Goal: Information Seeking & Learning: Learn about a topic

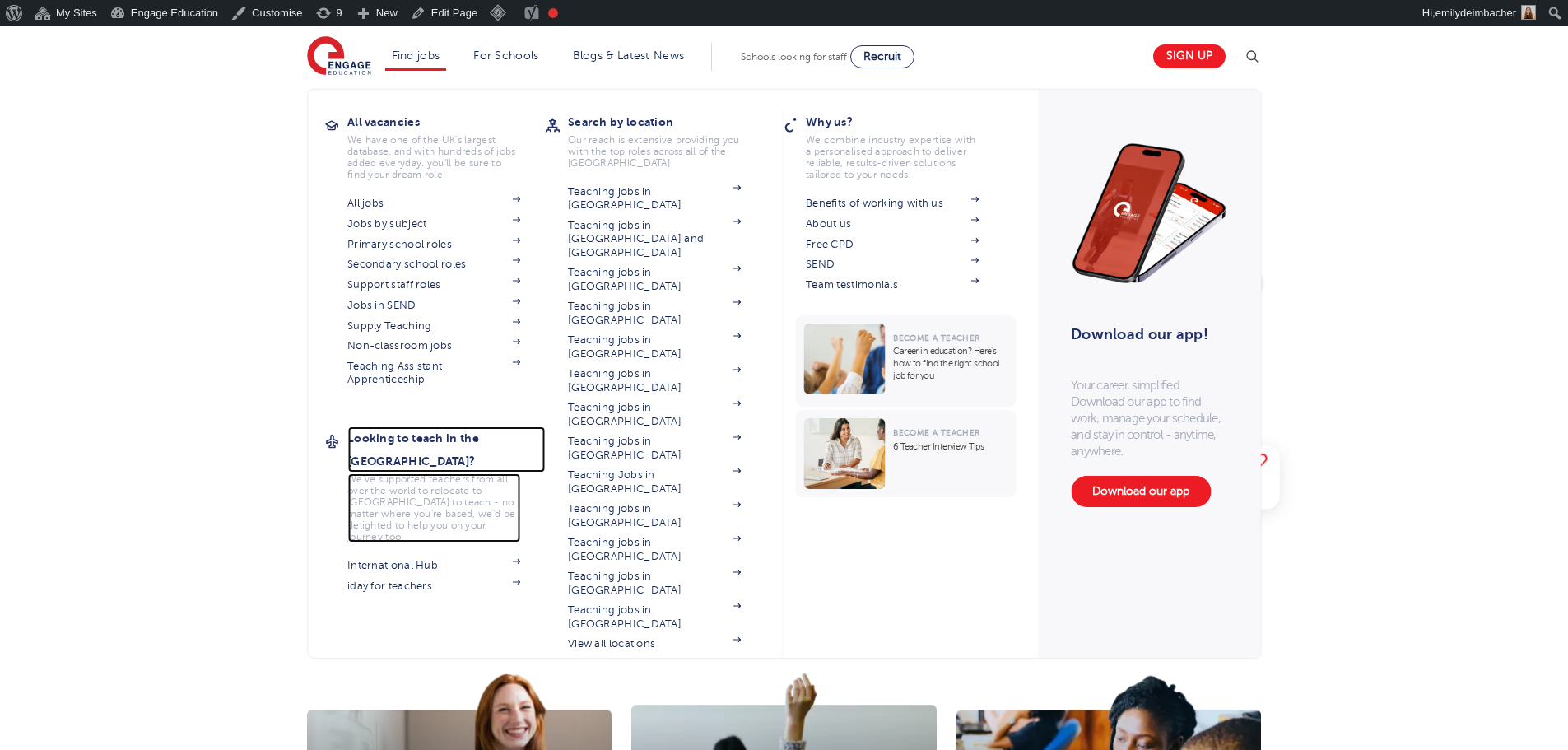
click at [387, 441] on h3 "Looking to teach in the [GEOGRAPHIC_DATA]?" at bounding box center [445, 449] width 197 height 46
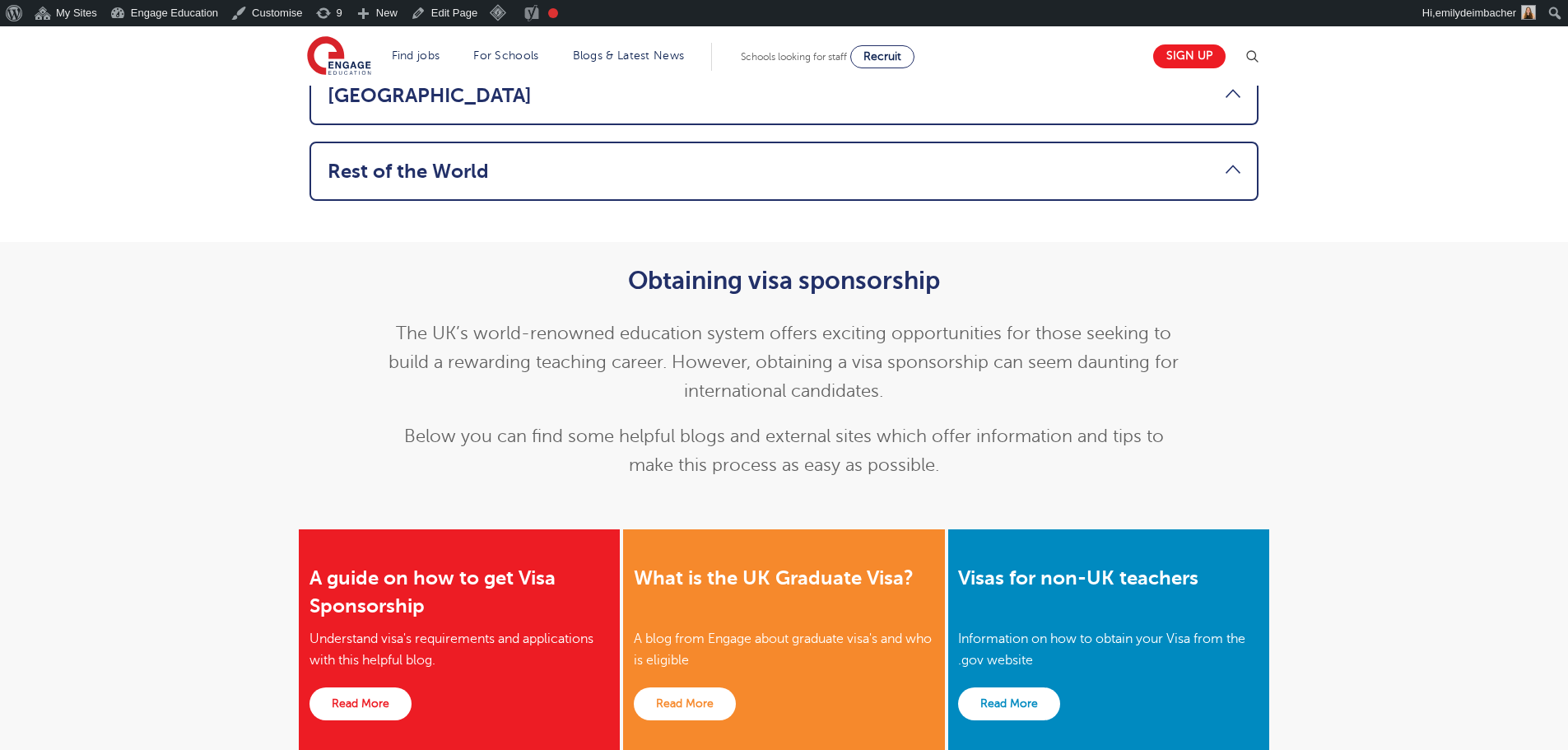
scroll to position [1482, 0]
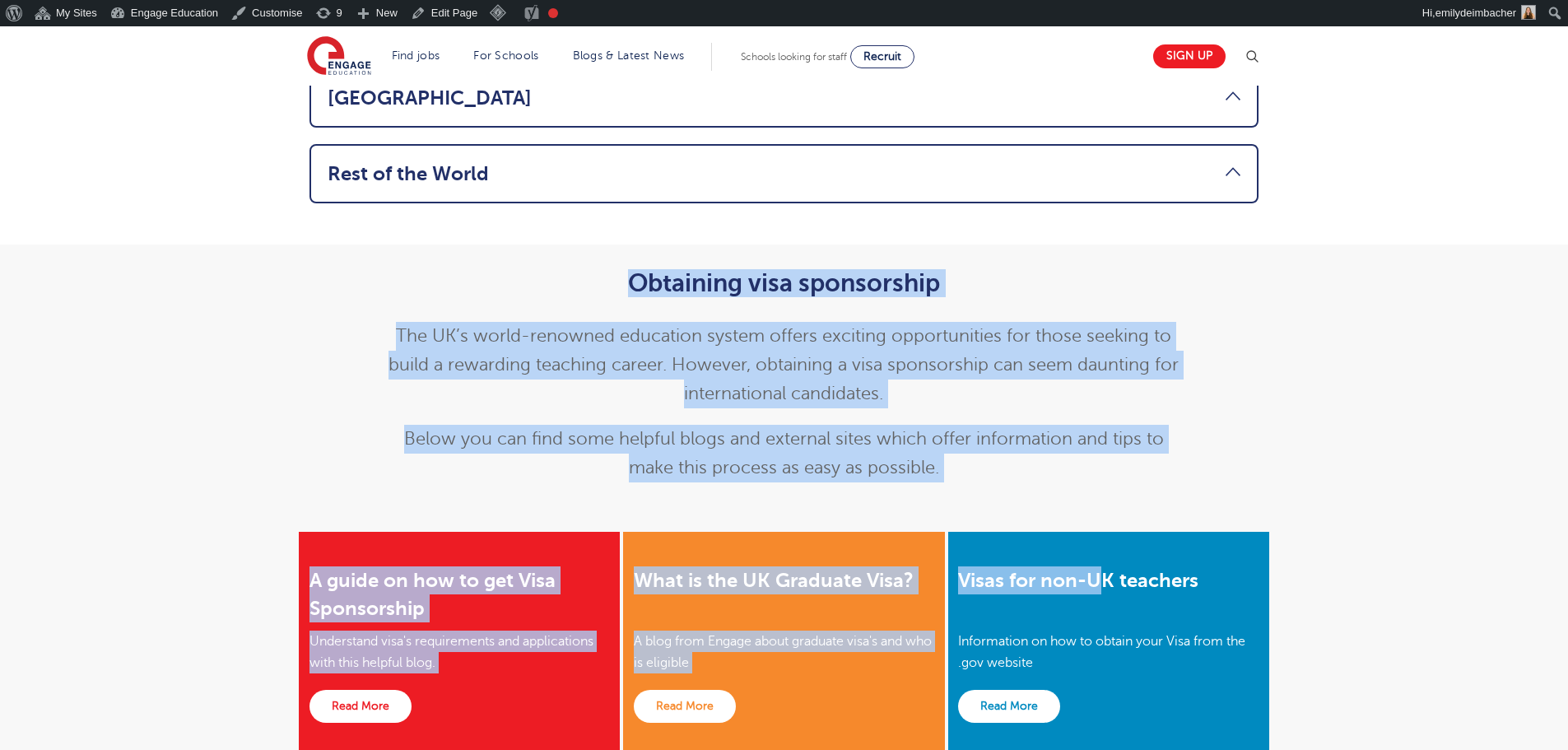
drag, startPoint x: 605, startPoint y: 191, endPoint x: 1104, endPoint y: 462, distance: 567.8
click at [1104, 462] on main "Teach in the UK Home > Teach in the UK Looking to teach in the UK? Register for…" at bounding box center [784, 349] width 1568 height 3610
click at [932, 425] on p "Below you can find some helpful blogs and external sites which offer informatio…" at bounding box center [784, 453] width 807 height 57
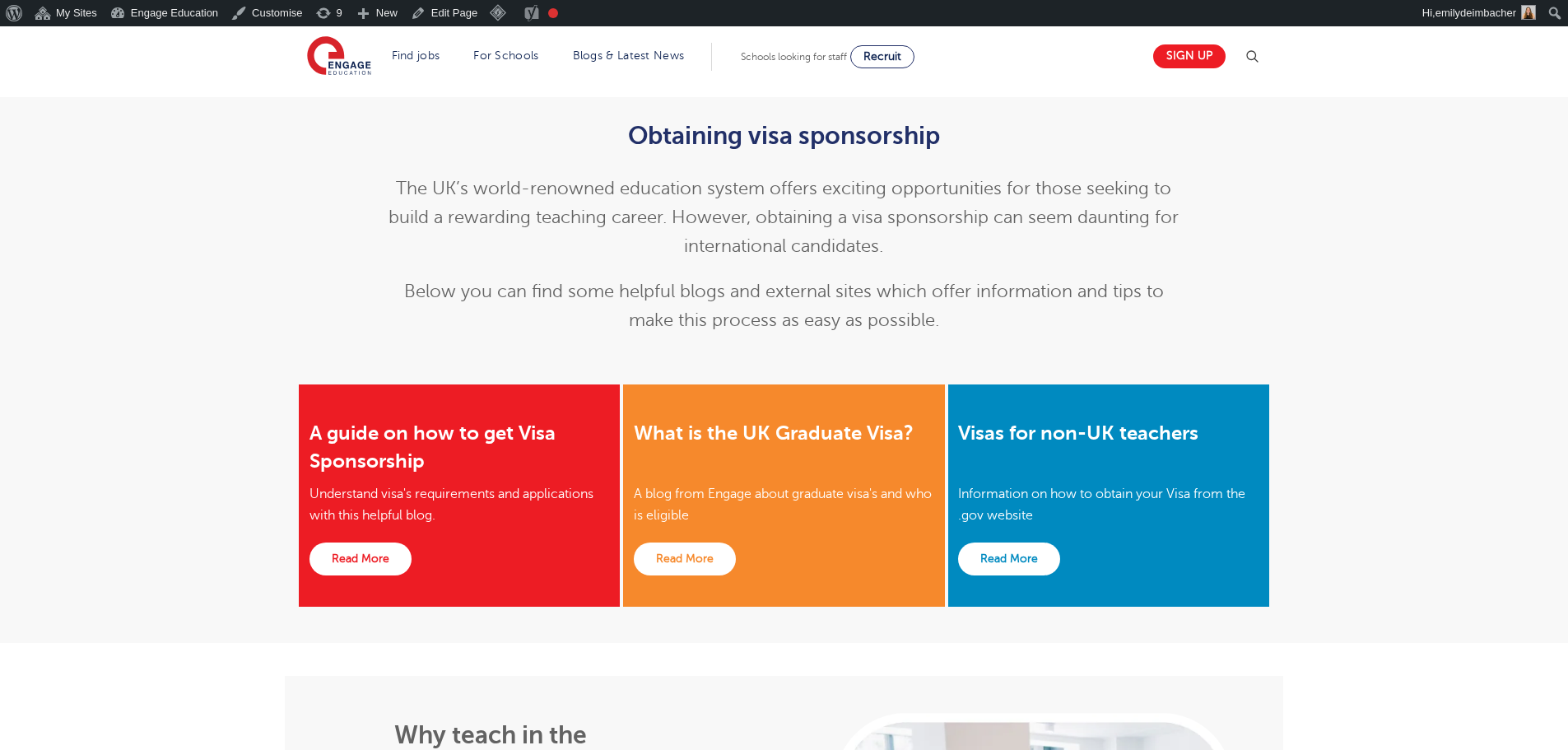
scroll to position [1646, 0]
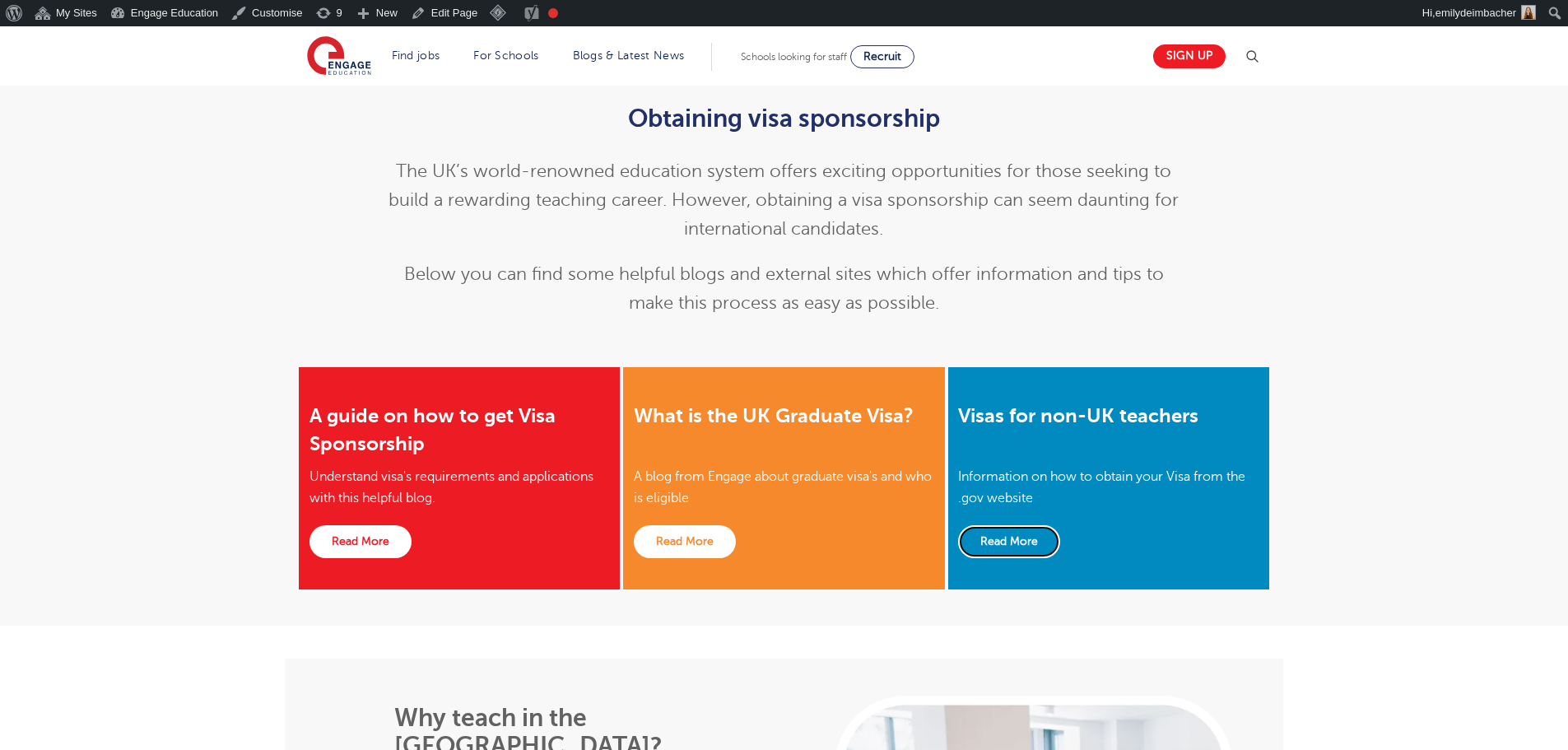
click at [1000, 525] on link "Read More" at bounding box center [1008, 541] width 102 height 33
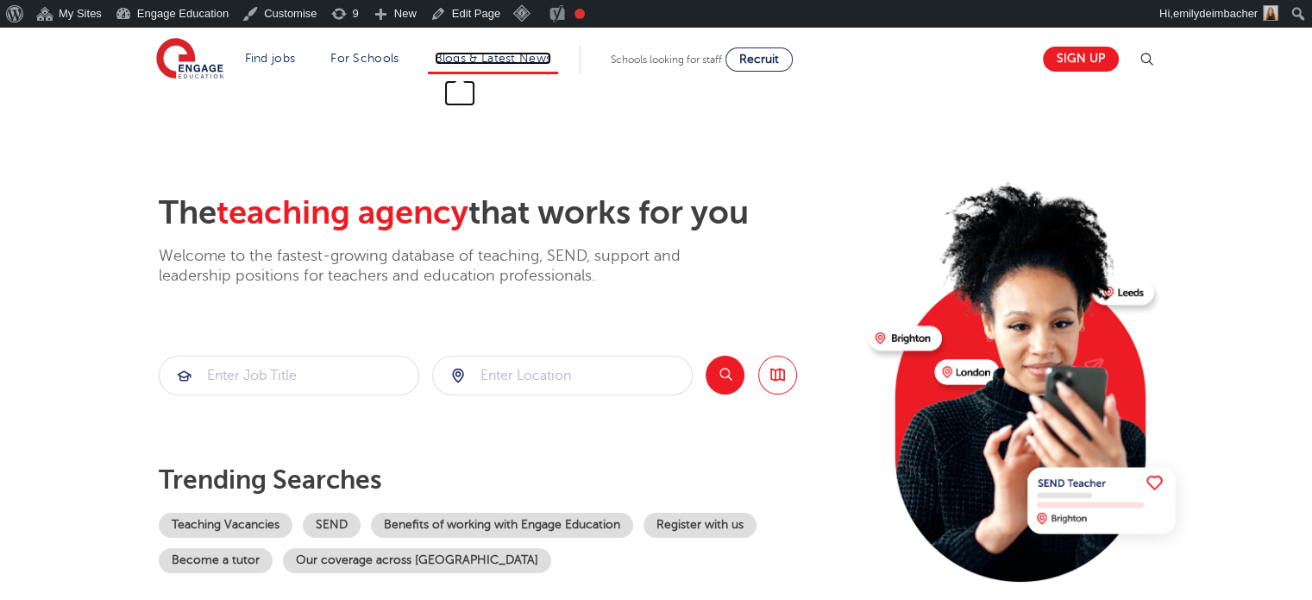
click at [518, 60] on link "Blogs & Latest News" at bounding box center [493, 58] width 117 height 13
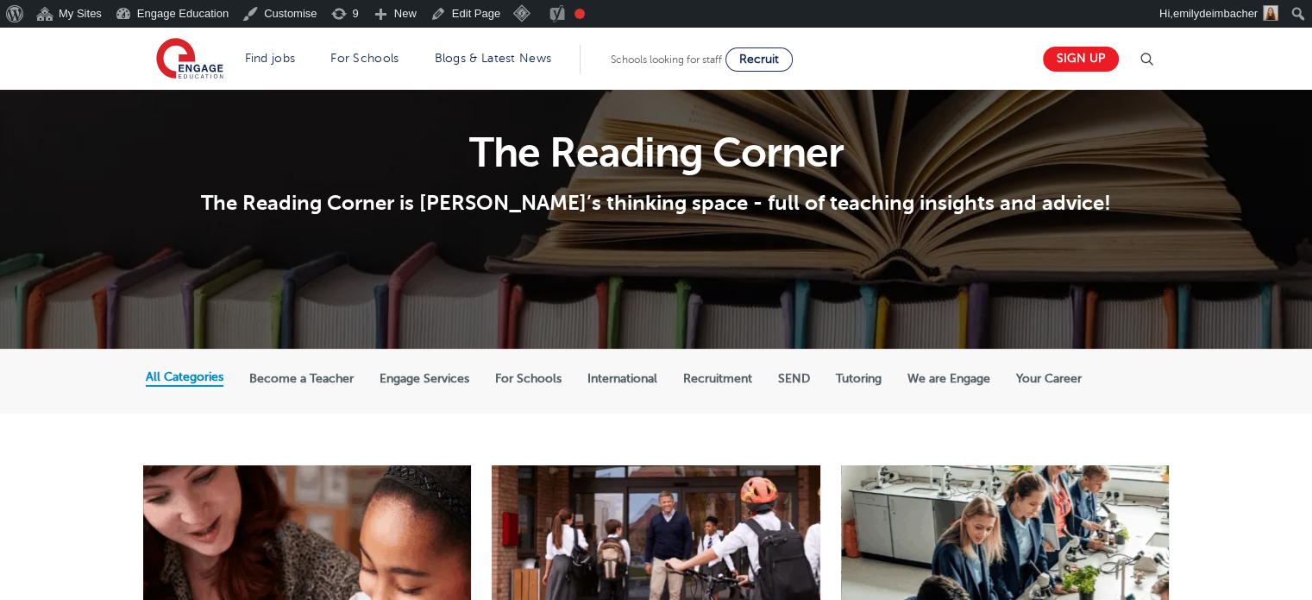
scroll to position [345, 0]
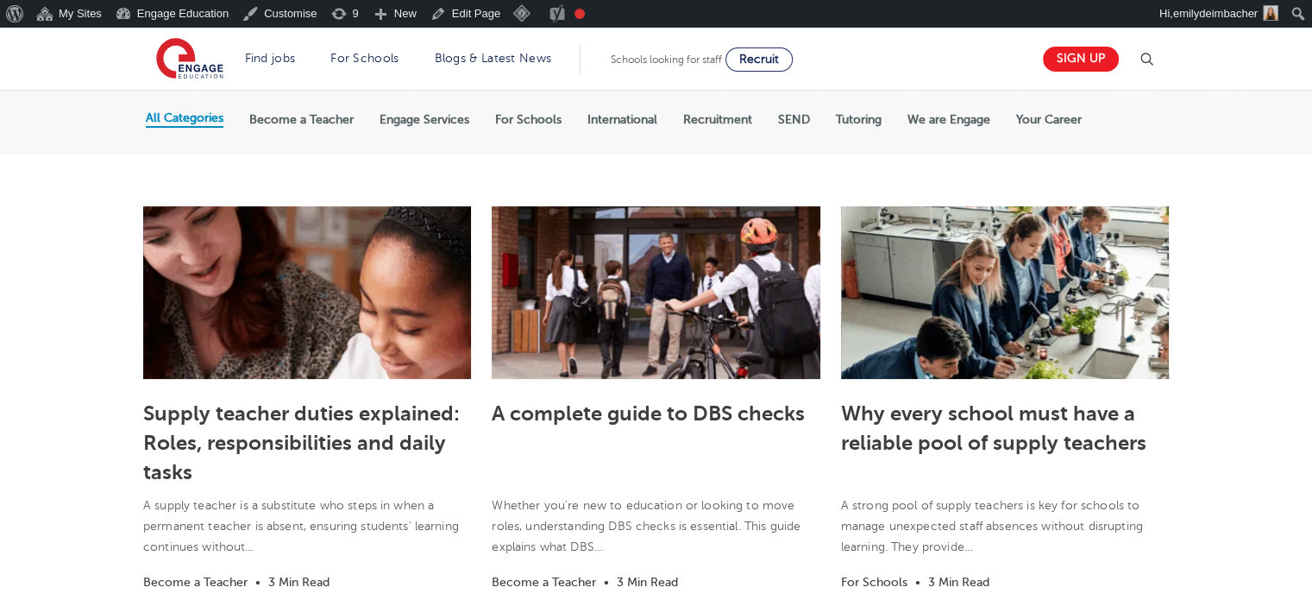
click at [960, 115] on label "We are Engage" at bounding box center [949, 120] width 83 height 16
click at [0, 0] on input "We are Engage" at bounding box center [0, 0] width 0 height 0
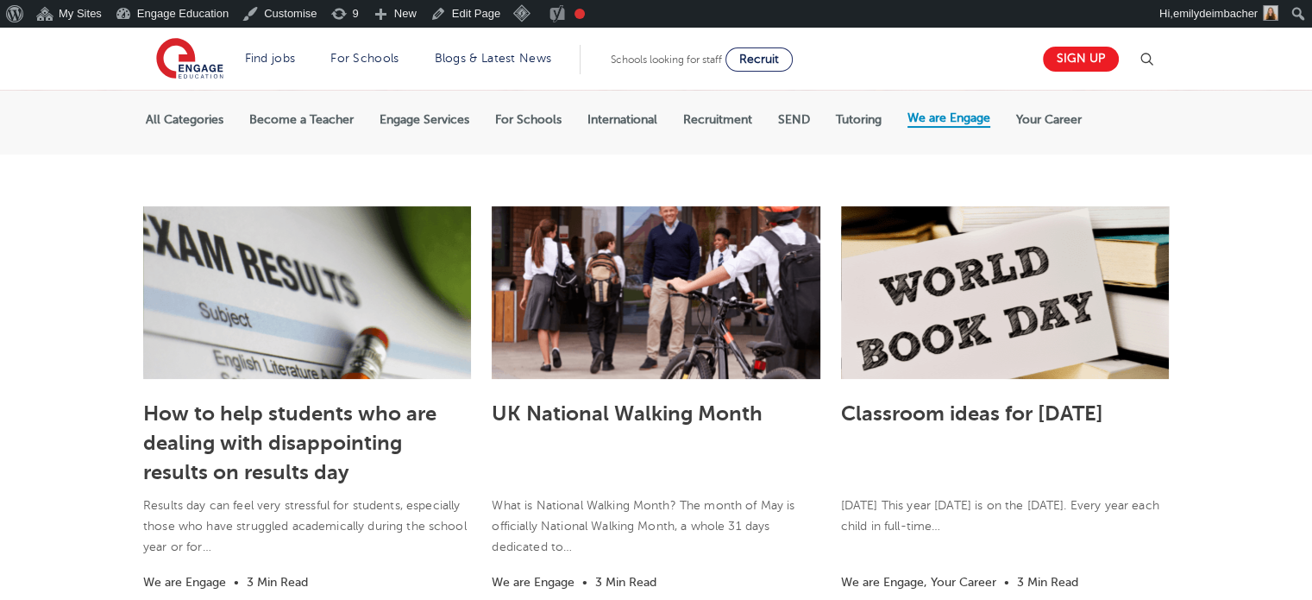
click at [531, 115] on label "For Schools" at bounding box center [528, 120] width 66 height 16
click at [0, 0] on input "For Schools" at bounding box center [0, 0] width 0 height 0
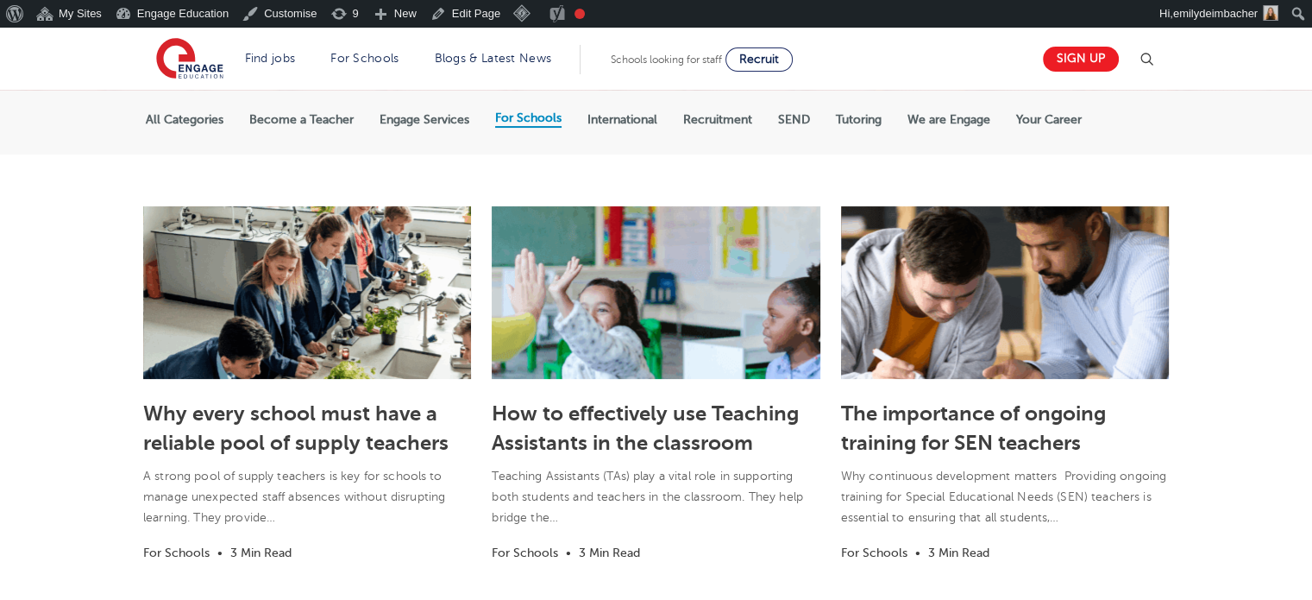
click at [225, 425] on h3 "Why every school must have a reliable pool of supply teachers" at bounding box center [307, 426] width 328 height 61
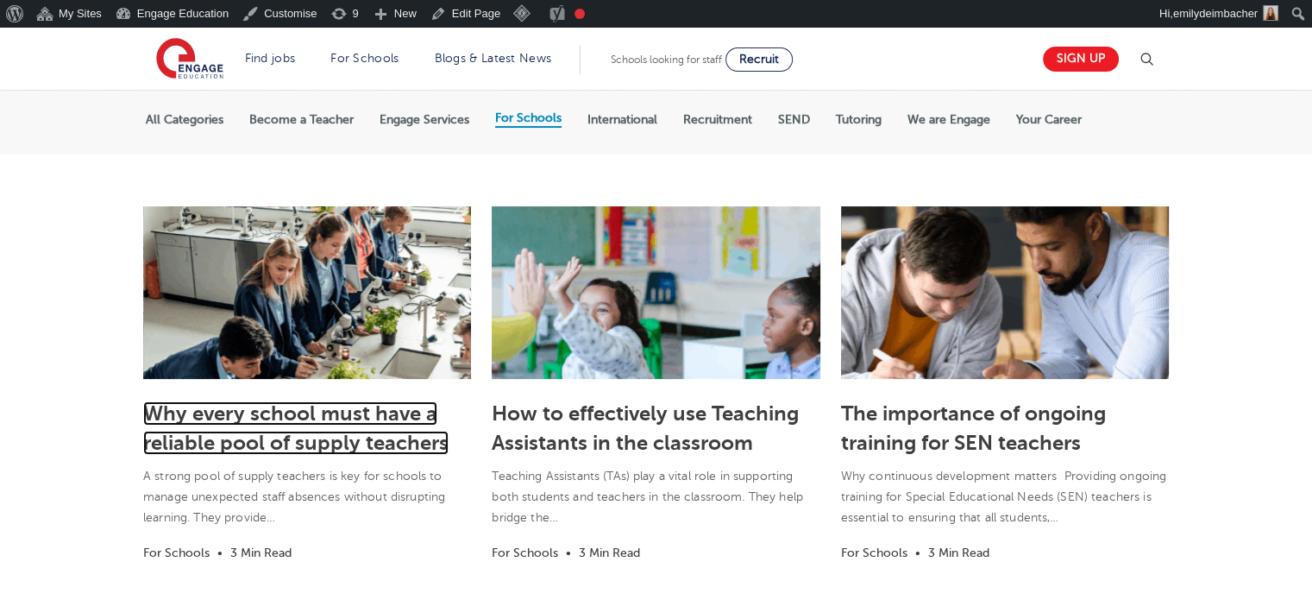
click at [250, 406] on link "Why every school must have a reliable pool of supply teachers" at bounding box center [295, 427] width 305 height 53
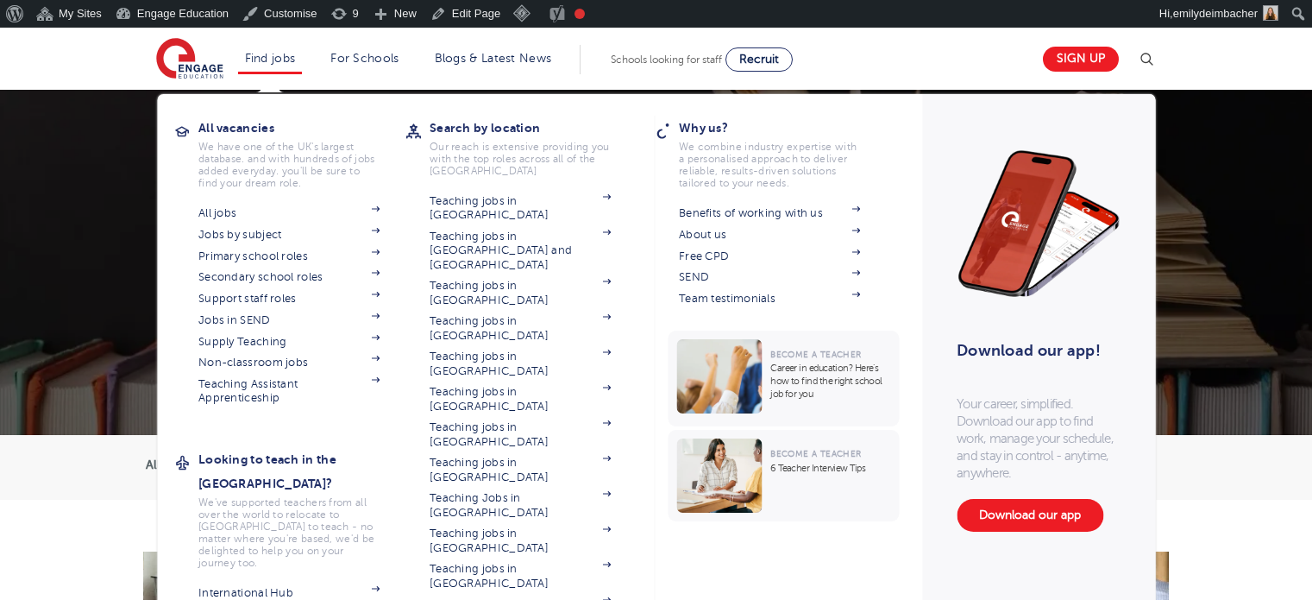
scroll to position [345, 0]
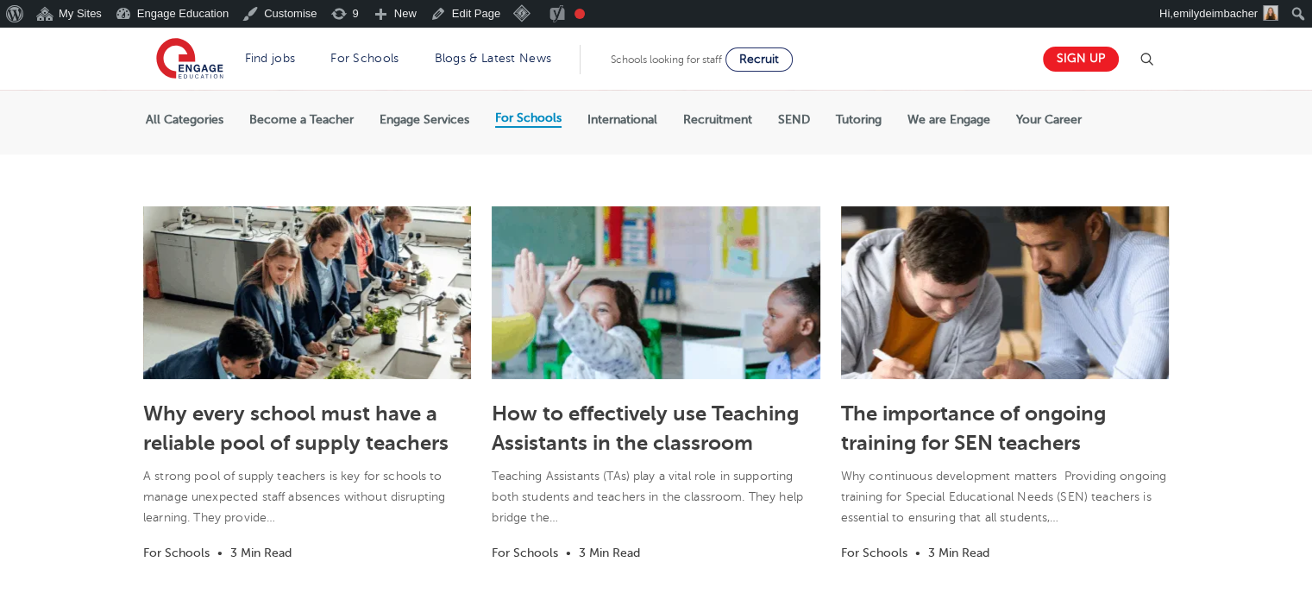
click at [252, 116] on label "Become a Teacher" at bounding box center [301, 120] width 104 height 16
click at [0, 0] on input "Become a Teacher" at bounding box center [0, 0] width 0 height 0
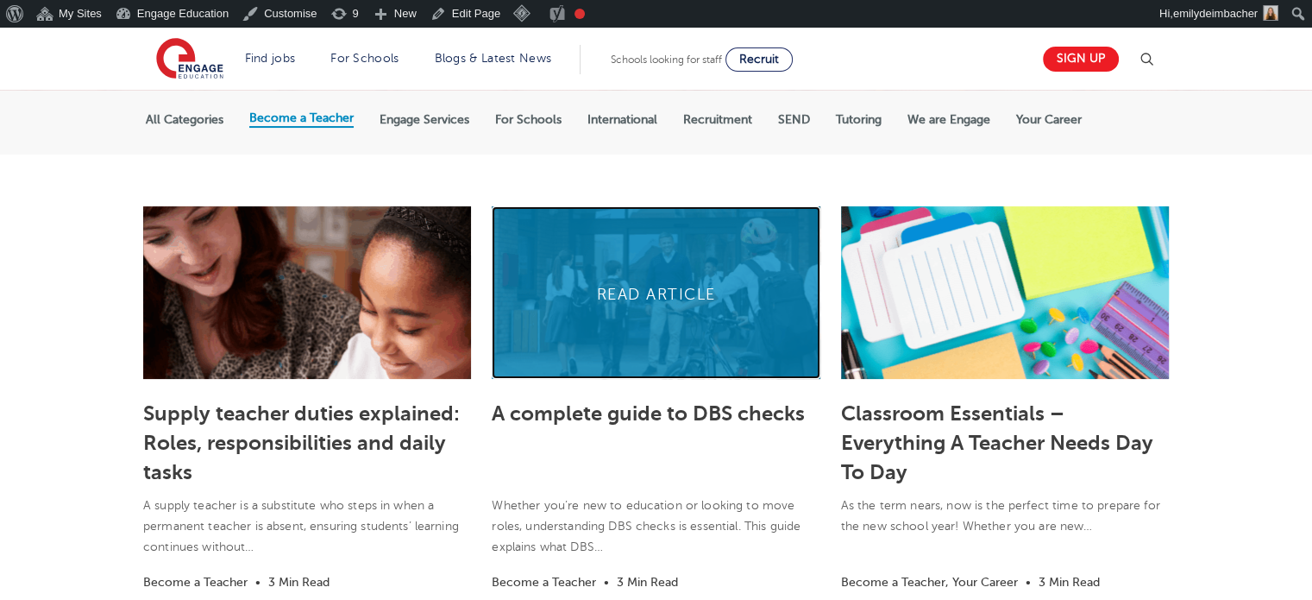
click at [675, 318] on link at bounding box center [656, 292] width 328 height 173
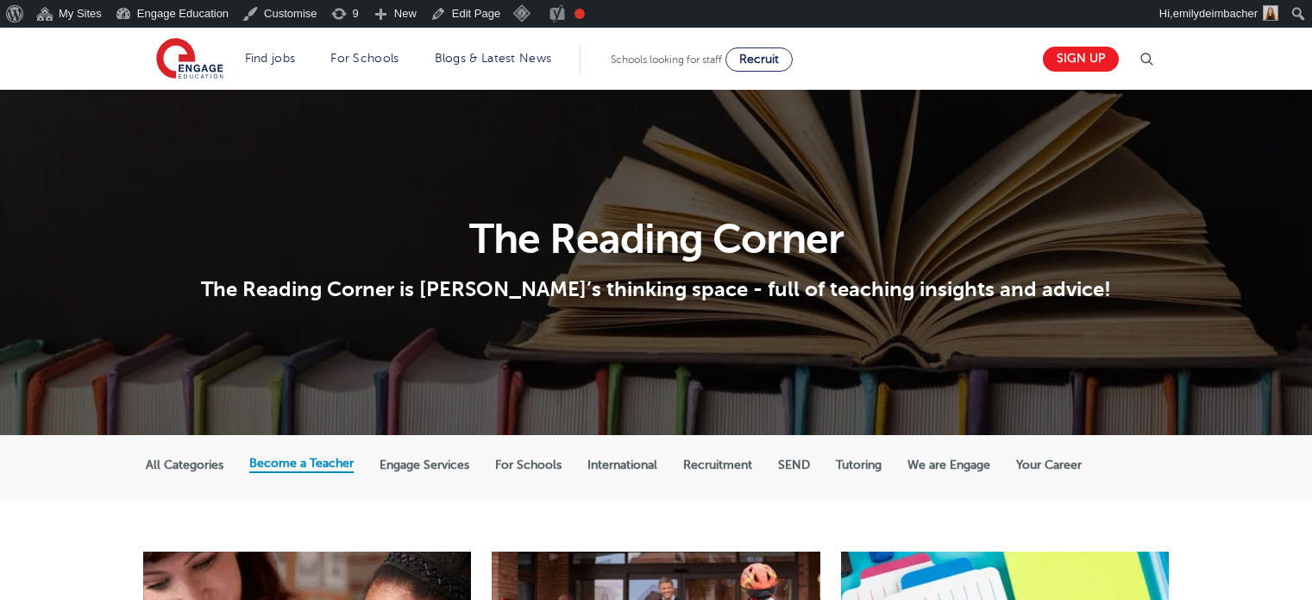
scroll to position [345, 0]
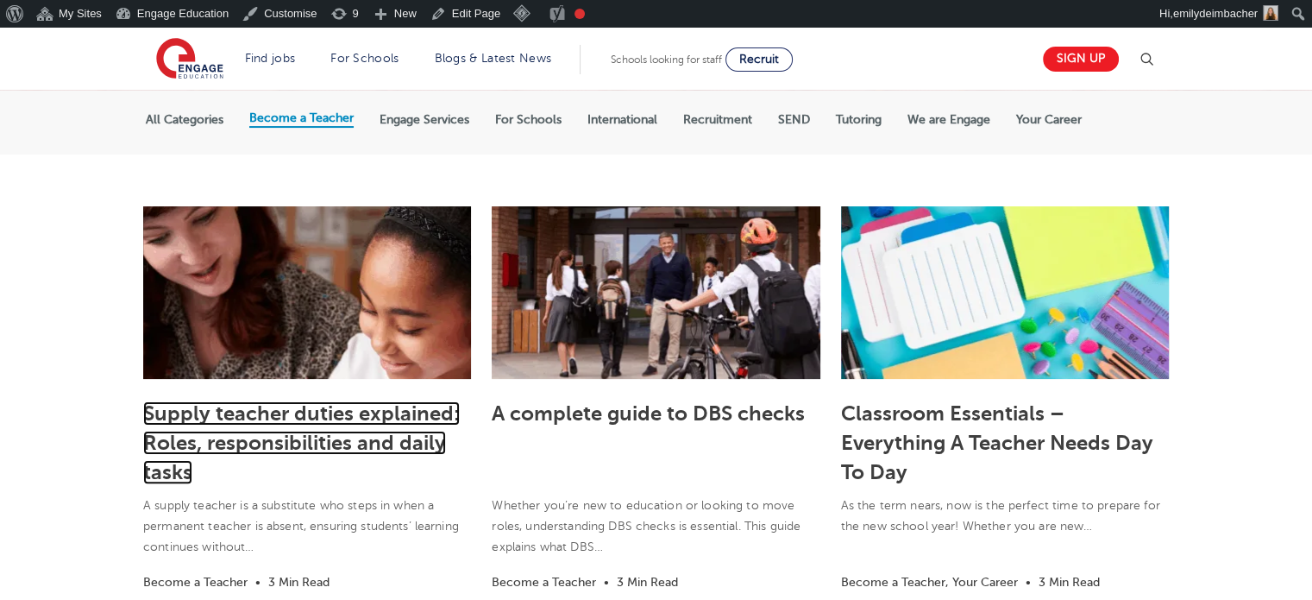
click at [215, 406] on link "Supply teacher duties explained: Roles, responsibilities and daily tasks" at bounding box center [301, 442] width 317 height 83
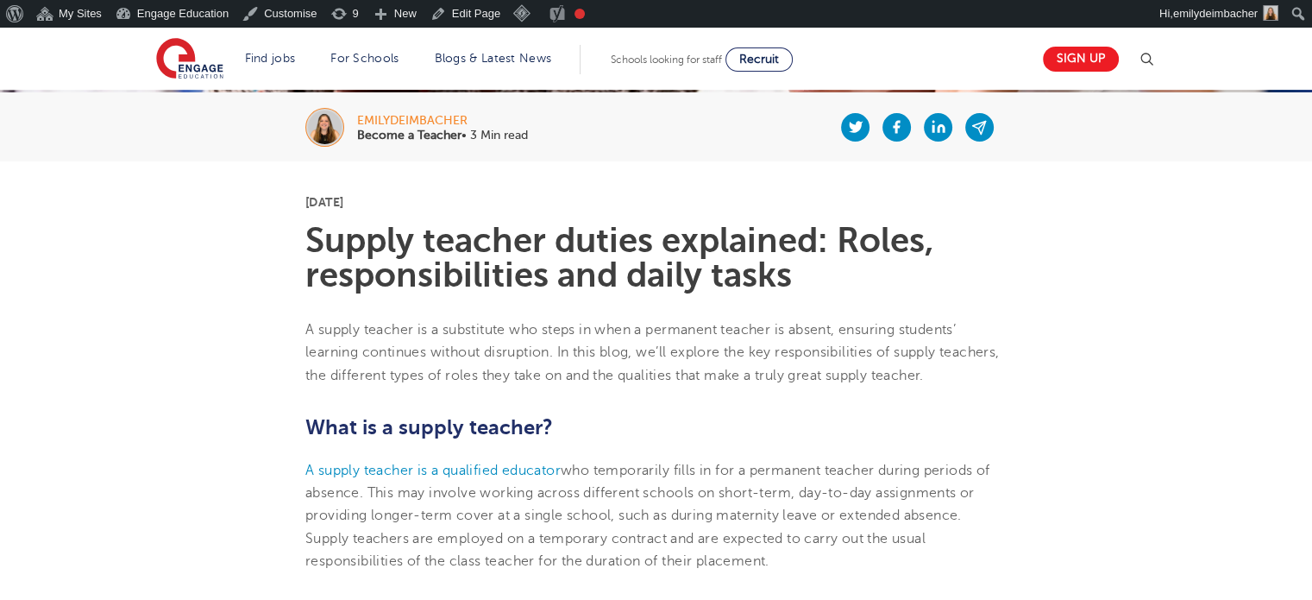
scroll to position [345, 0]
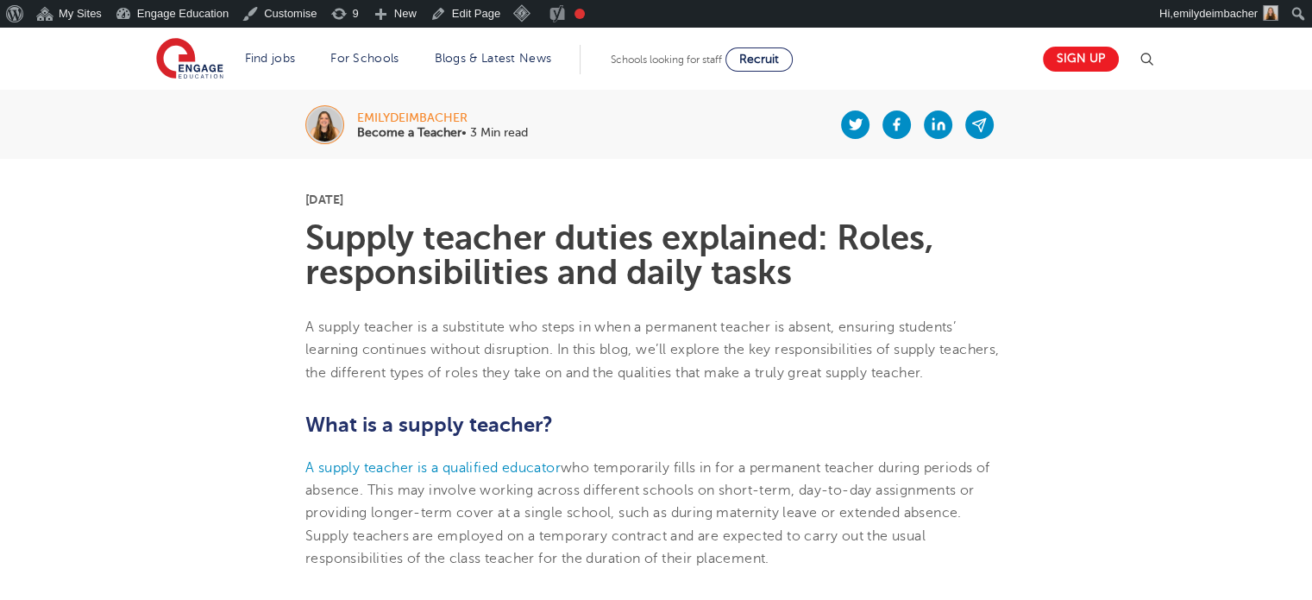
drag, startPoint x: 459, startPoint y: 599, endPoint x: 1123, endPoint y: 448, distance: 681.3
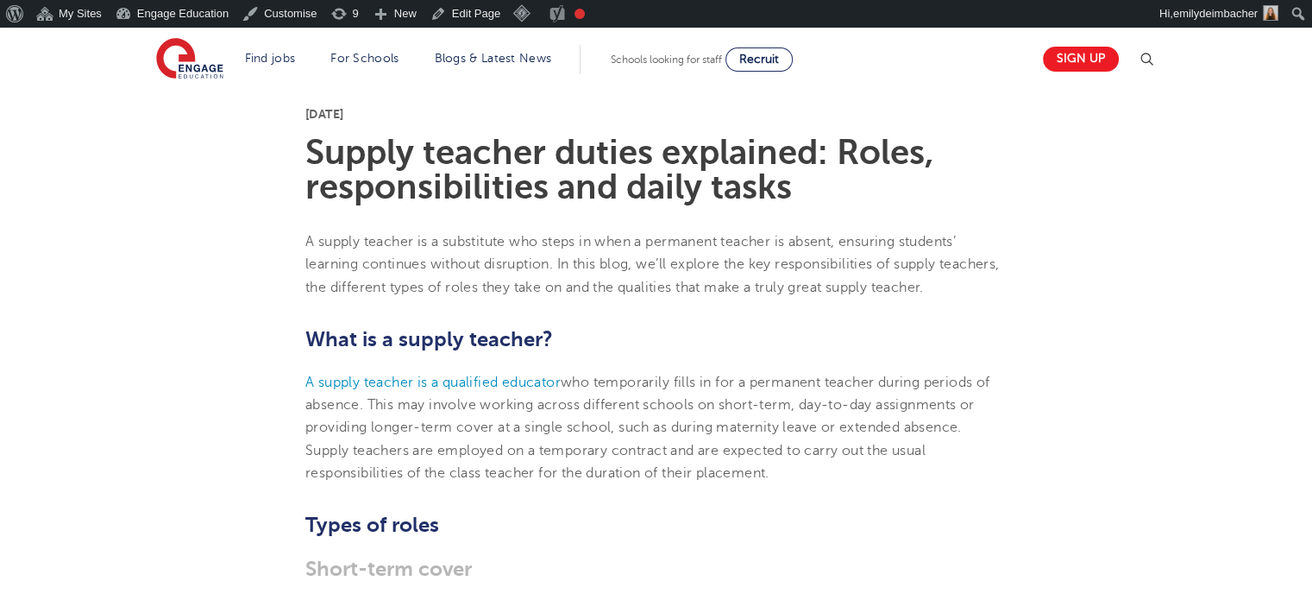
scroll to position [431, 0]
click at [649, 144] on h1 "Supply teacher duties explained: Roles, responsibilities and daily tasks" at bounding box center [655, 169] width 701 height 69
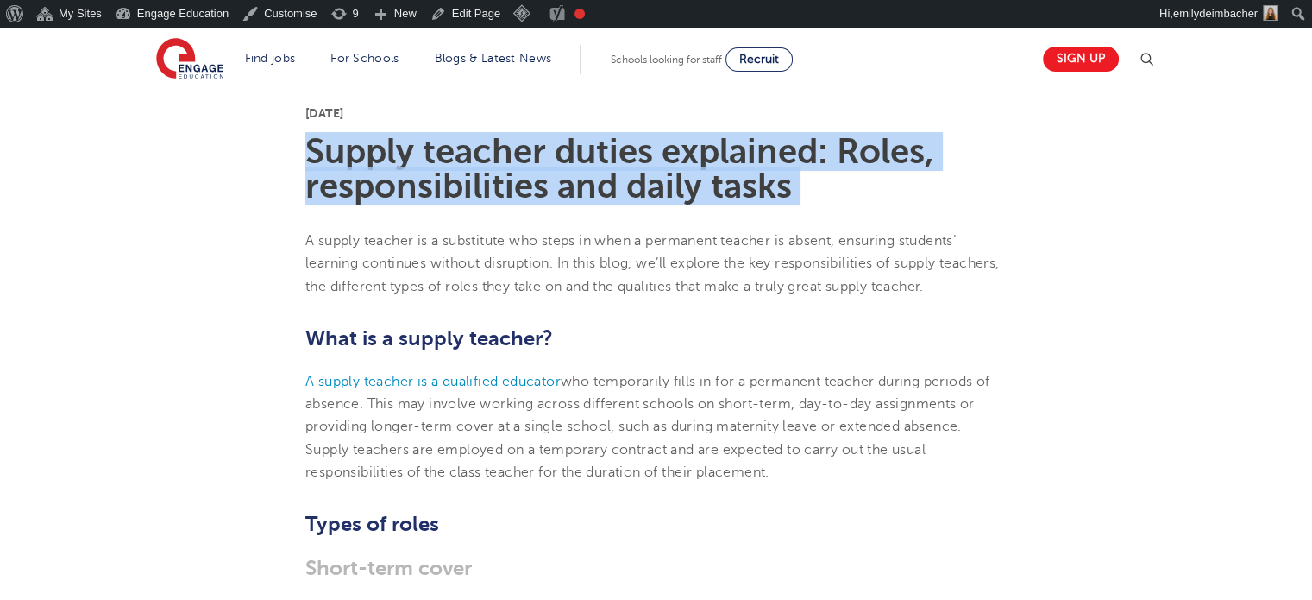
click at [649, 144] on h1 "Supply teacher duties explained: Roles, responsibilities and daily tasks" at bounding box center [655, 169] width 701 height 69
click at [732, 142] on h1 "Supply teacher duties explained: Roles, responsibilities and daily tasks" at bounding box center [655, 169] width 701 height 69
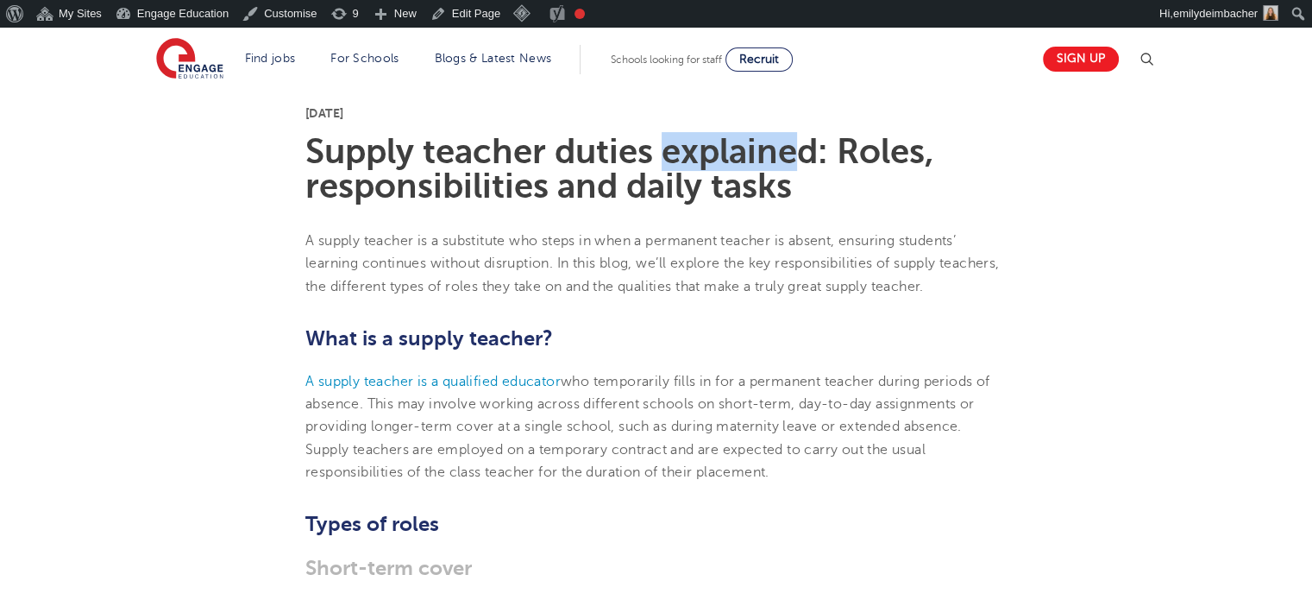
drag, startPoint x: 663, startPoint y: 151, endPoint x: 804, endPoint y: 154, distance: 141.5
click at [804, 154] on h1 "Supply teacher duties explained: Roles, responsibilities and daily tasks" at bounding box center [655, 169] width 701 height 69
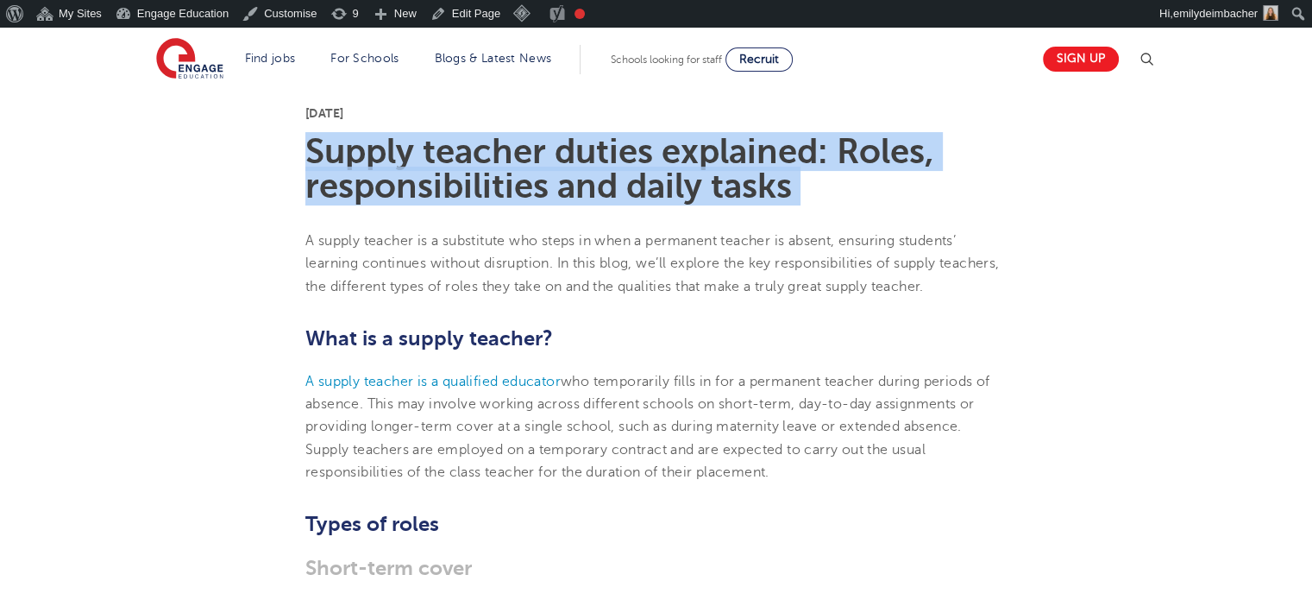
click at [804, 154] on h1 "Supply teacher duties explained: Roles, responsibilities and daily tasks" at bounding box center [655, 169] width 701 height 69
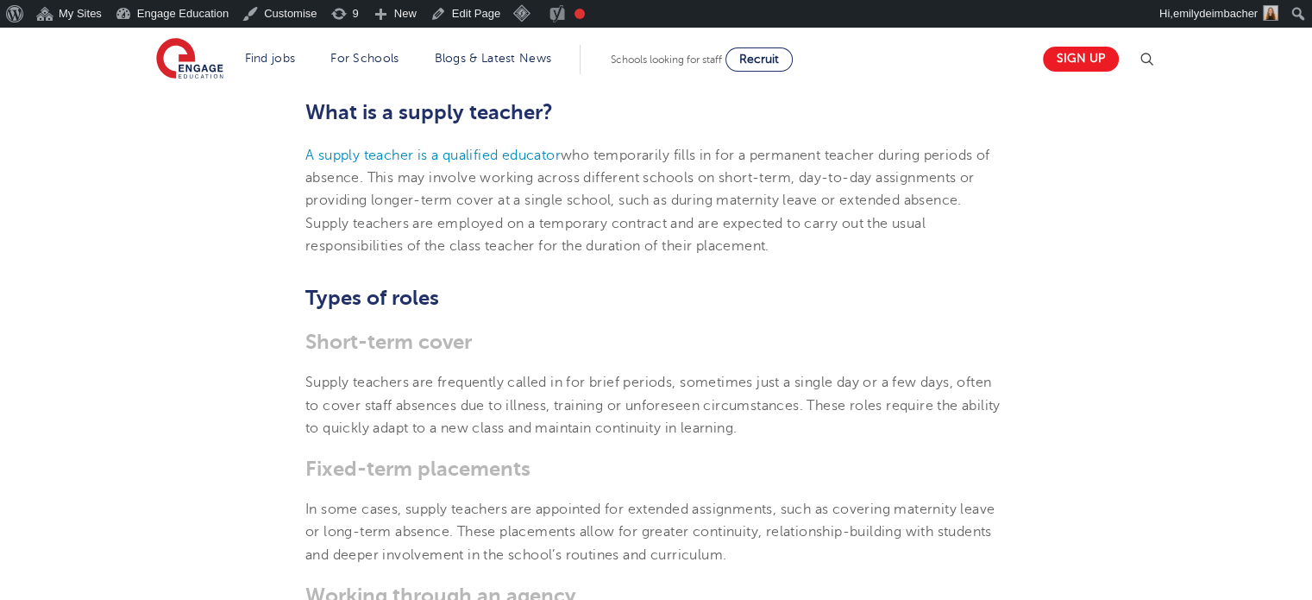
scroll to position [690, 0]
